Goal: Task Accomplishment & Management: Manage account settings

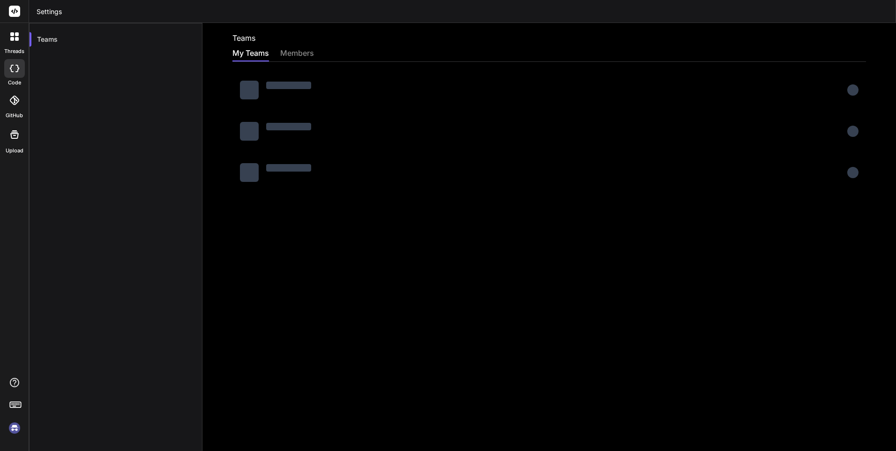
click at [200, 319] on div "Teams" at bounding box center [115, 248] width 173 height 451
click at [16, 377] on img at bounding box center [15, 428] width 16 height 16
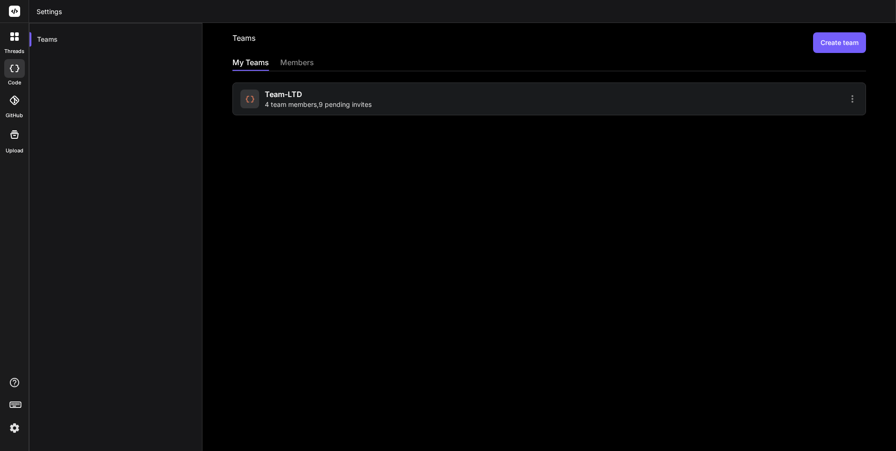
click at [13, 68] on icon at bounding box center [14, 68] width 9 height 7
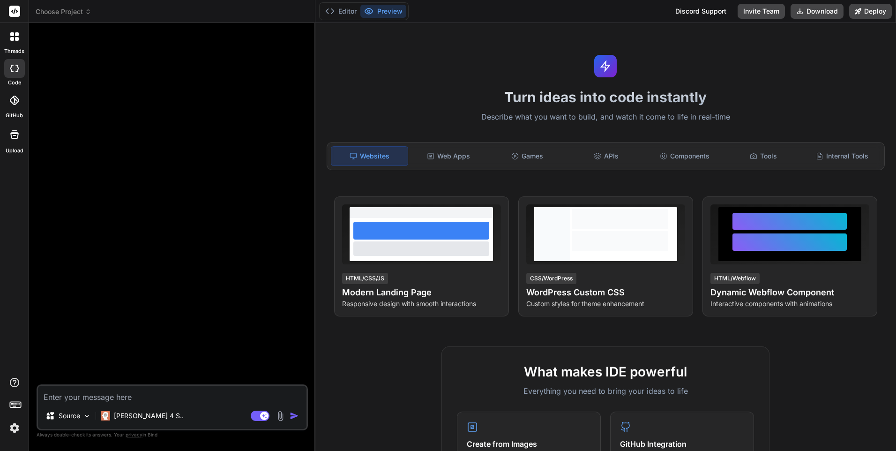
click at [12, 377] on img at bounding box center [15, 428] width 16 height 16
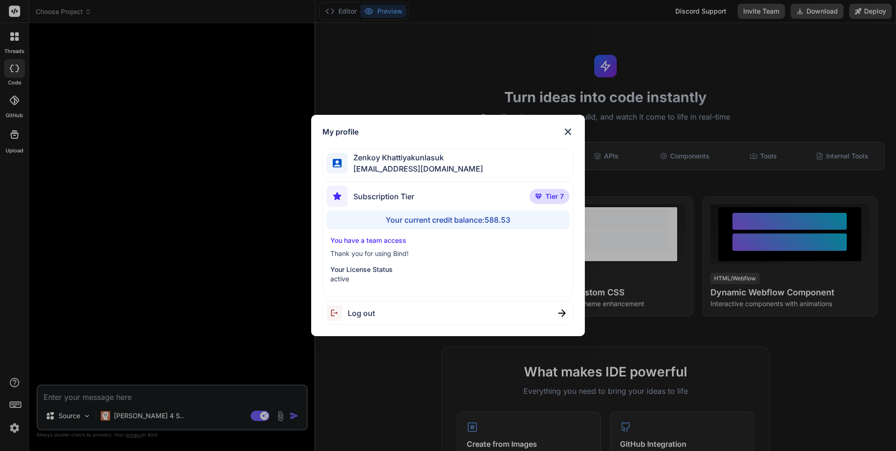
click at [500, 130] on img at bounding box center [567, 131] width 11 height 11
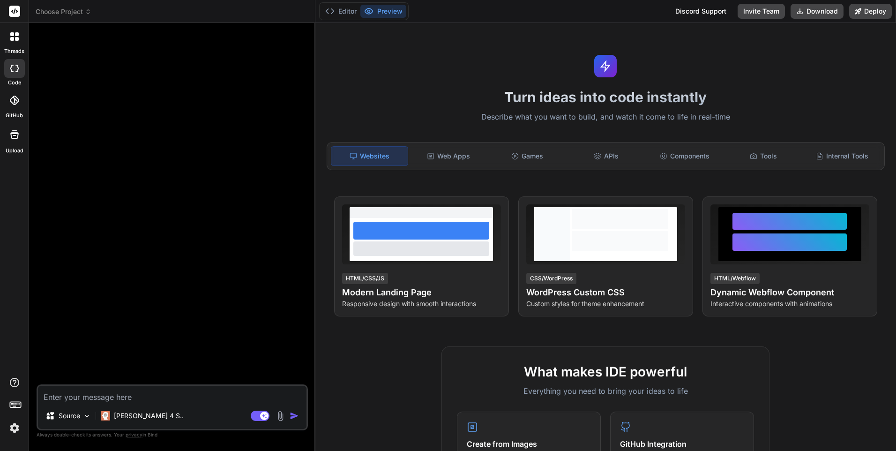
click at [90, 377] on textarea at bounding box center [172, 394] width 268 height 17
click at [15, 40] on icon at bounding box center [14, 36] width 8 height 8
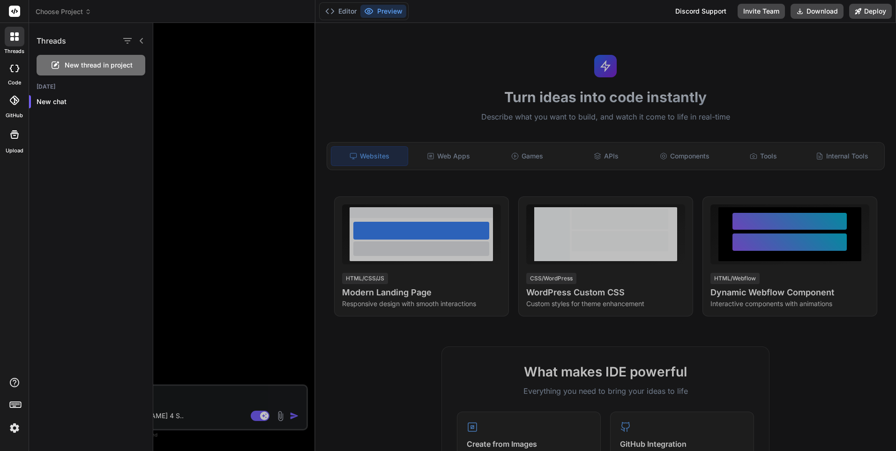
click at [15, 40] on icon at bounding box center [14, 36] width 8 height 8
click at [72, 9] on span "Choose Project" at bounding box center [64, 11] width 56 height 9
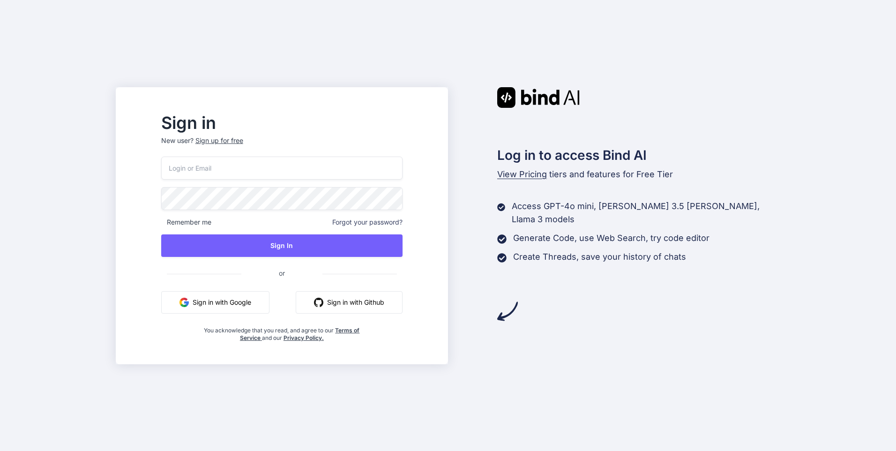
click at [216, 168] on input "email" at bounding box center [281, 167] width 241 height 23
paste input "[EMAIL_ADDRESS][DOMAIN_NAME]"
type input "[EMAIL_ADDRESS][DOMAIN_NAME]"
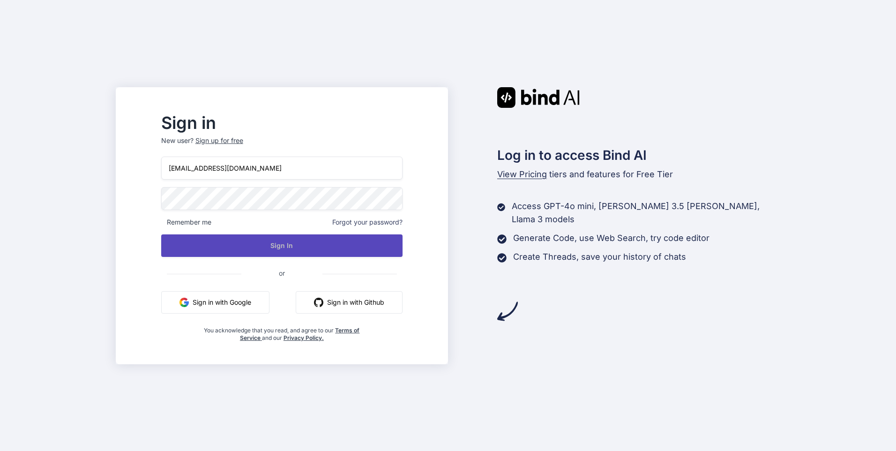
click at [251, 246] on button "Sign In" at bounding box center [281, 245] width 241 height 22
